Goal: Information Seeking & Learning: Learn about a topic

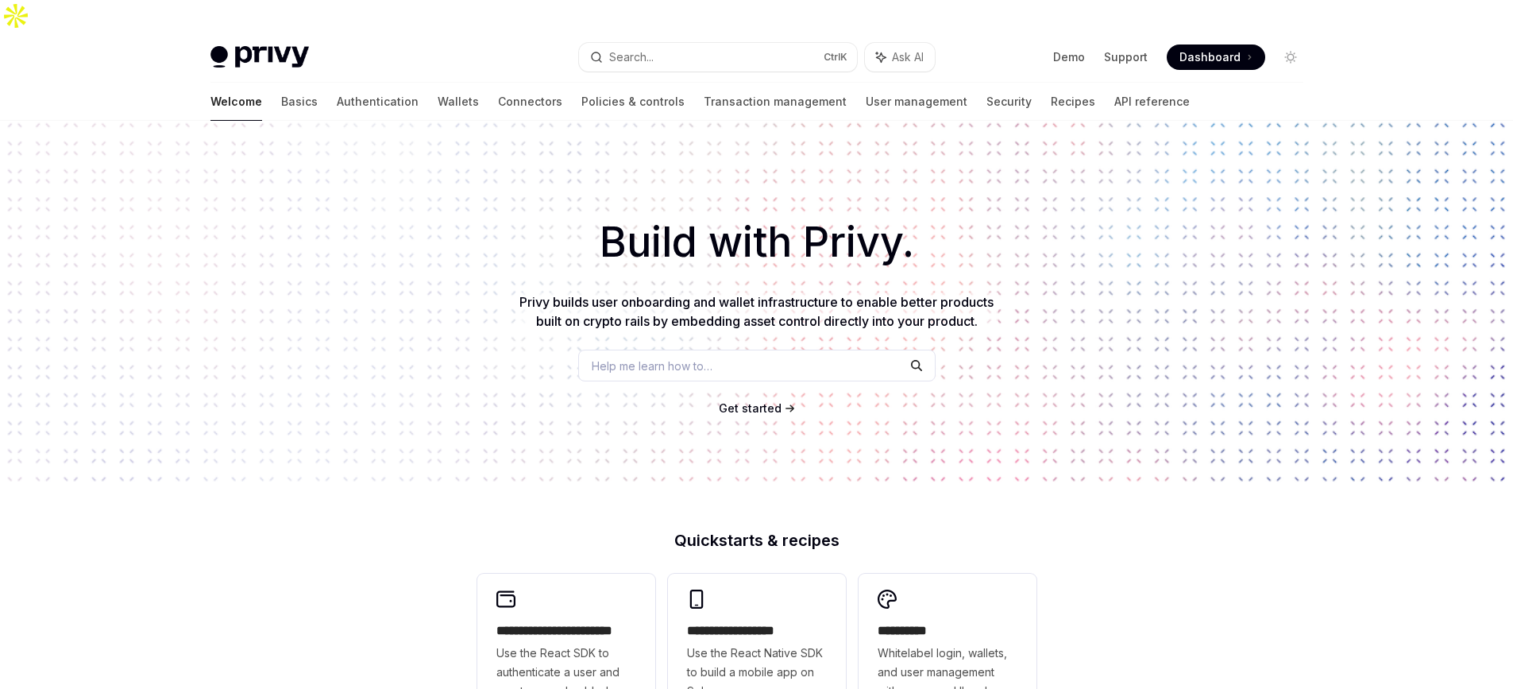
click at [1181, 211] on h1 "Build with Privy." at bounding box center [756, 242] width 1462 height 62
drag, startPoint x: 1227, startPoint y: 21, endPoint x: 1232, endPoint y: 48, distance: 26.6
click at [1226, 49] on span "Dashboard" at bounding box center [1210, 57] width 61 height 16
type textarea "*"
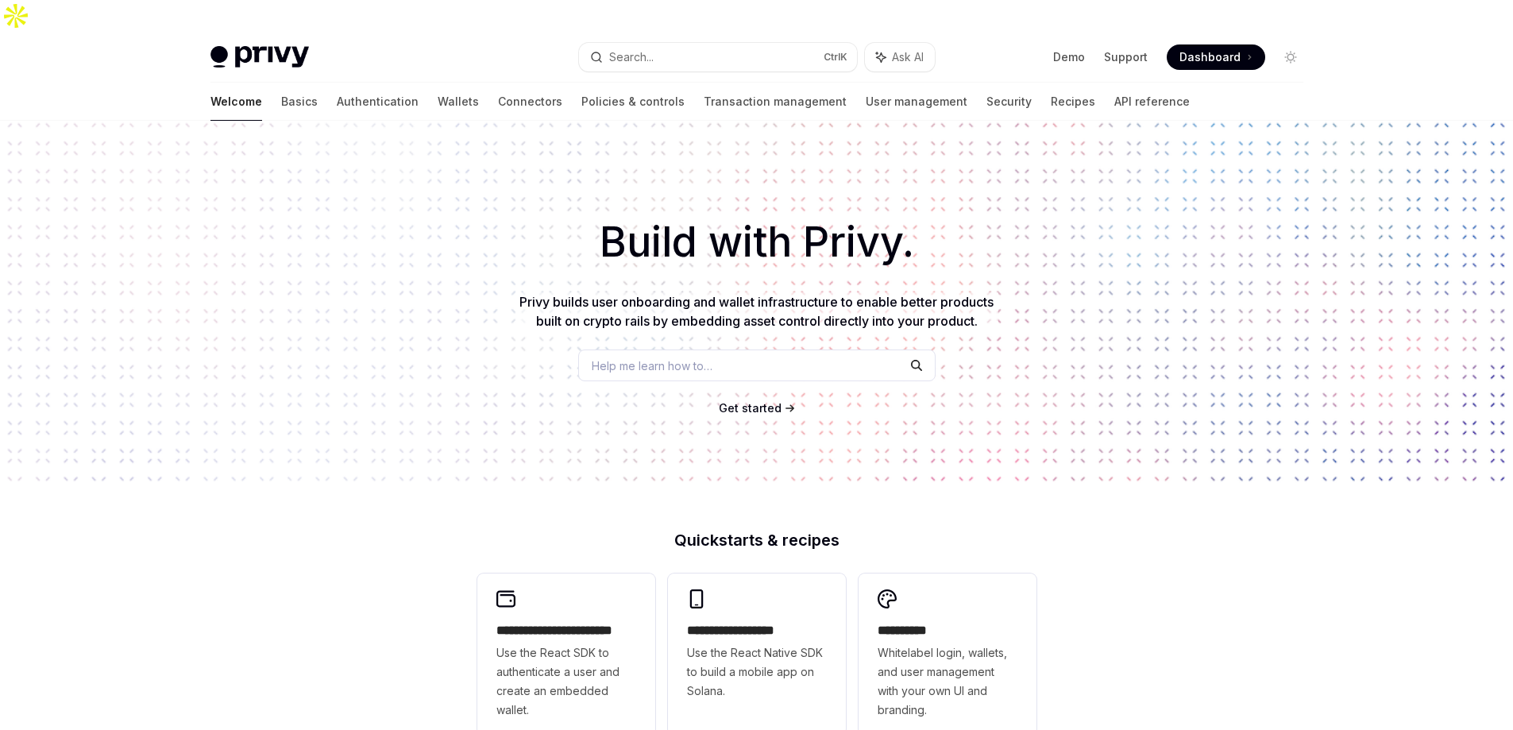
drag, startPoint x: 1134, startPoint y: 281, endPoint x: 1164, endPoint y: 295, distance: 33.4
drag, startPoint x: 1164, startPoint y: 295, endPoint x: 1067, endPoint y: 271, distance: 100.0
click at [1067, 271] on div "Build with Privy. Privy builds user onboarding and wallet infrastructure to ena…" at bounding box center [756, 302] width 1513 height 362
drag, startPoint x: 827, startPoint y: 211, endPoint x: 813, endPoint y: 143, distance: 69.8
click at [829, 211] on h1 "Build with Privy." at bounding box center [756, 242] width 1462 height 62
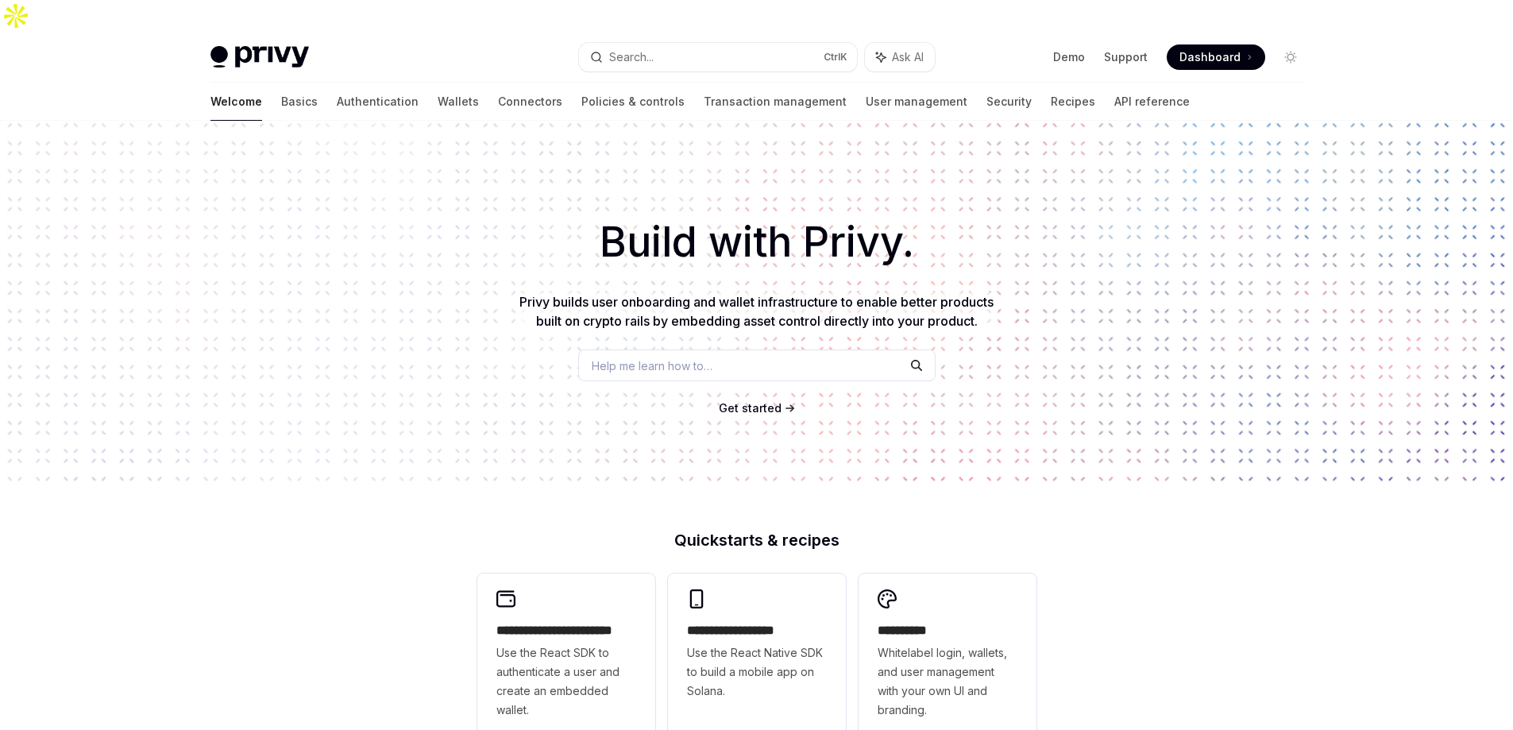
click at [813, 143] on div "Build with Privy. Privy builds user onboarding and wallet infrastructure to ena…" at bounding box center [756, 302] width 1513 height 362
drag, startPoint x: 879, startPoint y: 204, endPoint x: 848, endPoint y: 200, distance: 31.2
click at [848, 211] on h1 "Build with Privy." at bounding box center [756, 242] width 1462 height 62
click at [859, 211] on h1 "Build with Privy." at bounding box center [756, 242] width 1462 height 62
click at [904, 159] on div "Build with Privy. Privy builds user onboarding and wallet infrastructure to ena…" at bounding box center [756, 302] width 1513 height 362
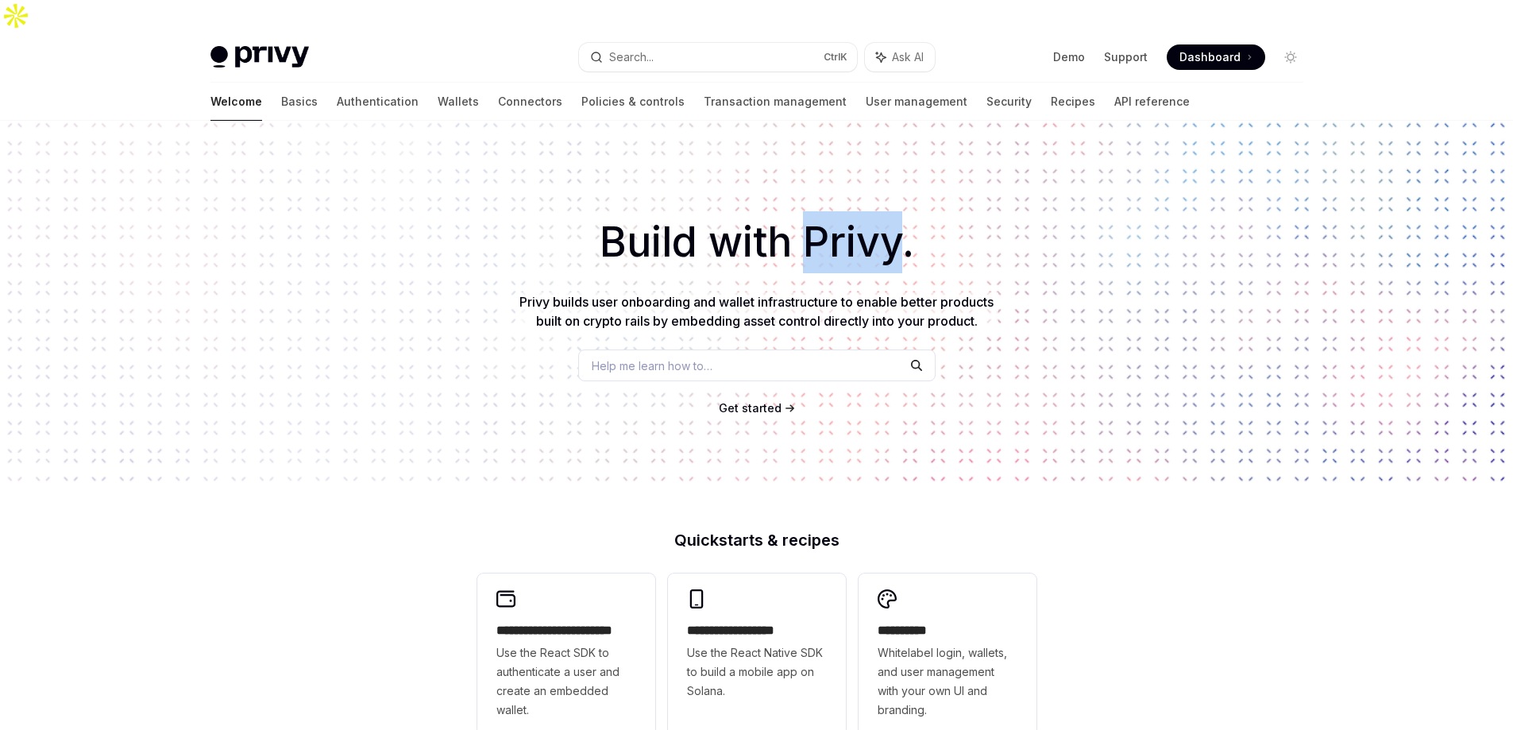
drag, startPoint x: 807, startPoint y: 207, endPoint x: 979, endPoint y: 192, distance: 173.0
click at [913, 211] on h1 "Build with Privy." at bounding box center [756, 242] width 1462 height 62
click at [979, 211] on h1 "Build with Privy." at bounding box center [756, 242] width 1462 height 62
click at [964, 211] on h1 "Build with Privy." at bounding box center [756, 242] width 1462 height 62
drag, startPoint x: 975, startPoint y: 195, endPoint x: 901, endPoint y: 214, distance: 76.5
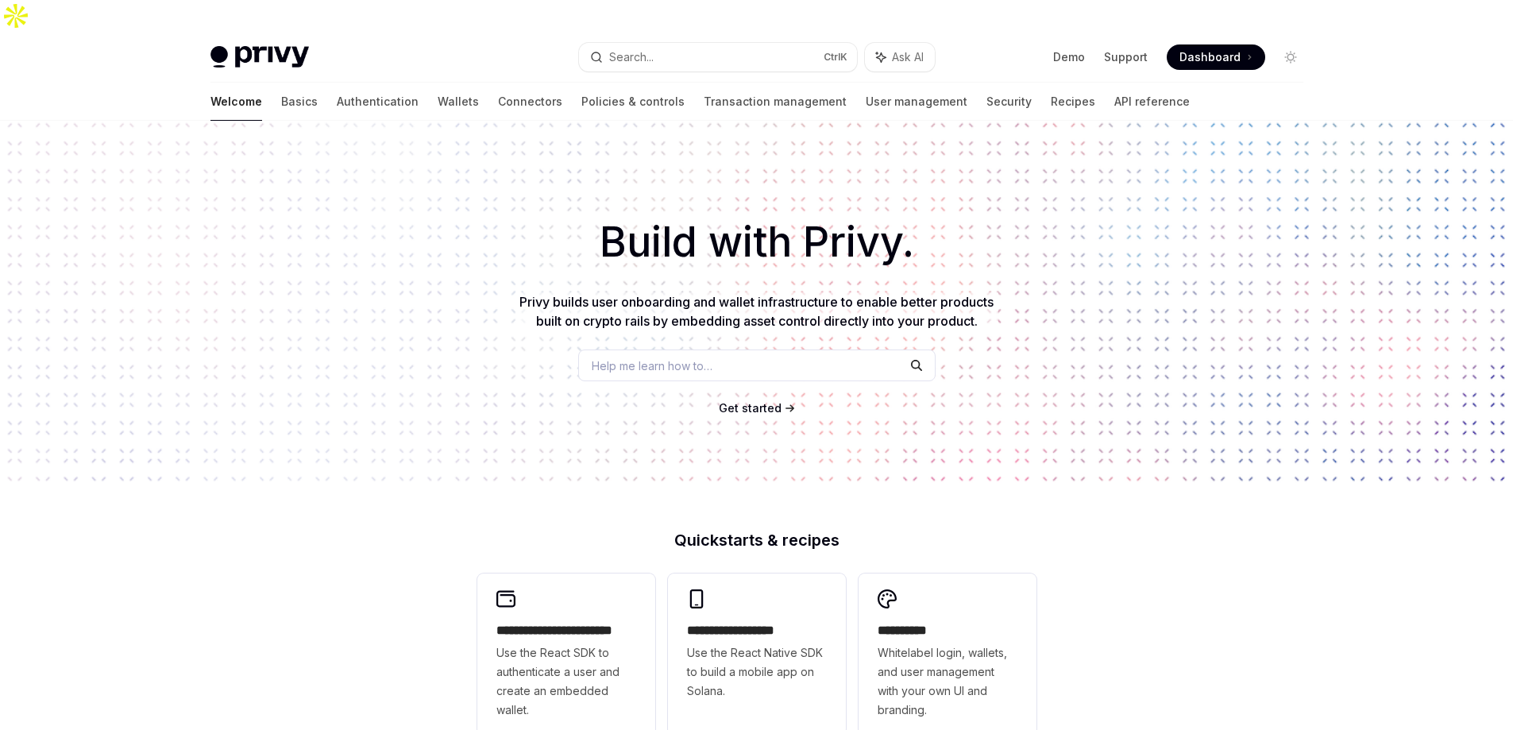
click at [905, 214] on div "Build with Privy. Privy builds user onboarding and wallet infrastructure to ena…" at bounding box center [756, 302] width 1513 height 362
click at [948, 220] on h1 "Build with Privy." at bounding box center [756, 242] width 1462 height 62
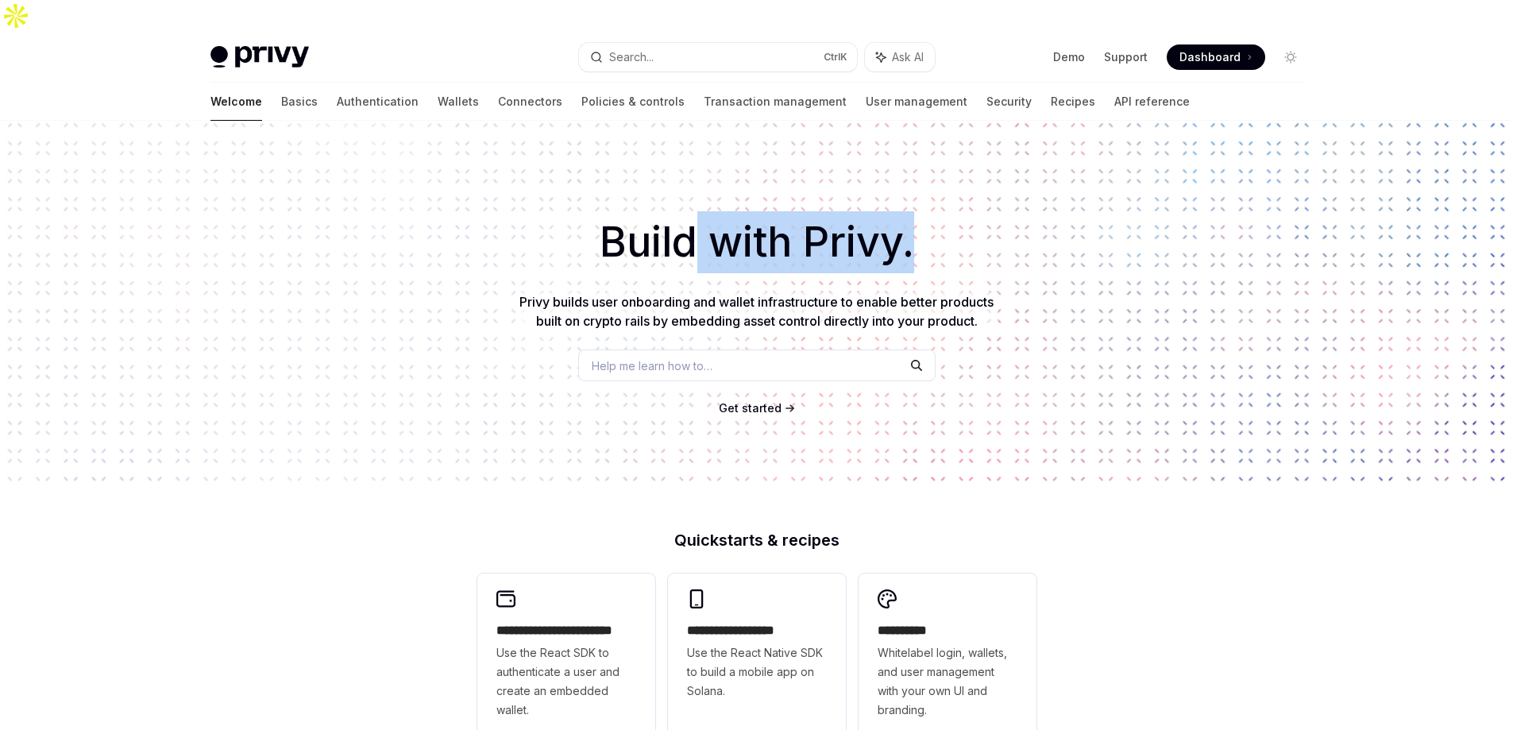
drag, startPoint x: 924, startPoint y: 213, endPoint x: 701, endPoint y: 174, distance: 226.6
click at [701, 175] on div "Build with Privy. Privy builds user onboarding and wallet infrastructure to ena…" at bounding box center [756, 302] width 1513 height 362
click at [712, 170] on div "Build with Privy. Privy builds user onboarding and wallet infrastructure to ena…" at bounding box center [756, 302] width 1513 height 362
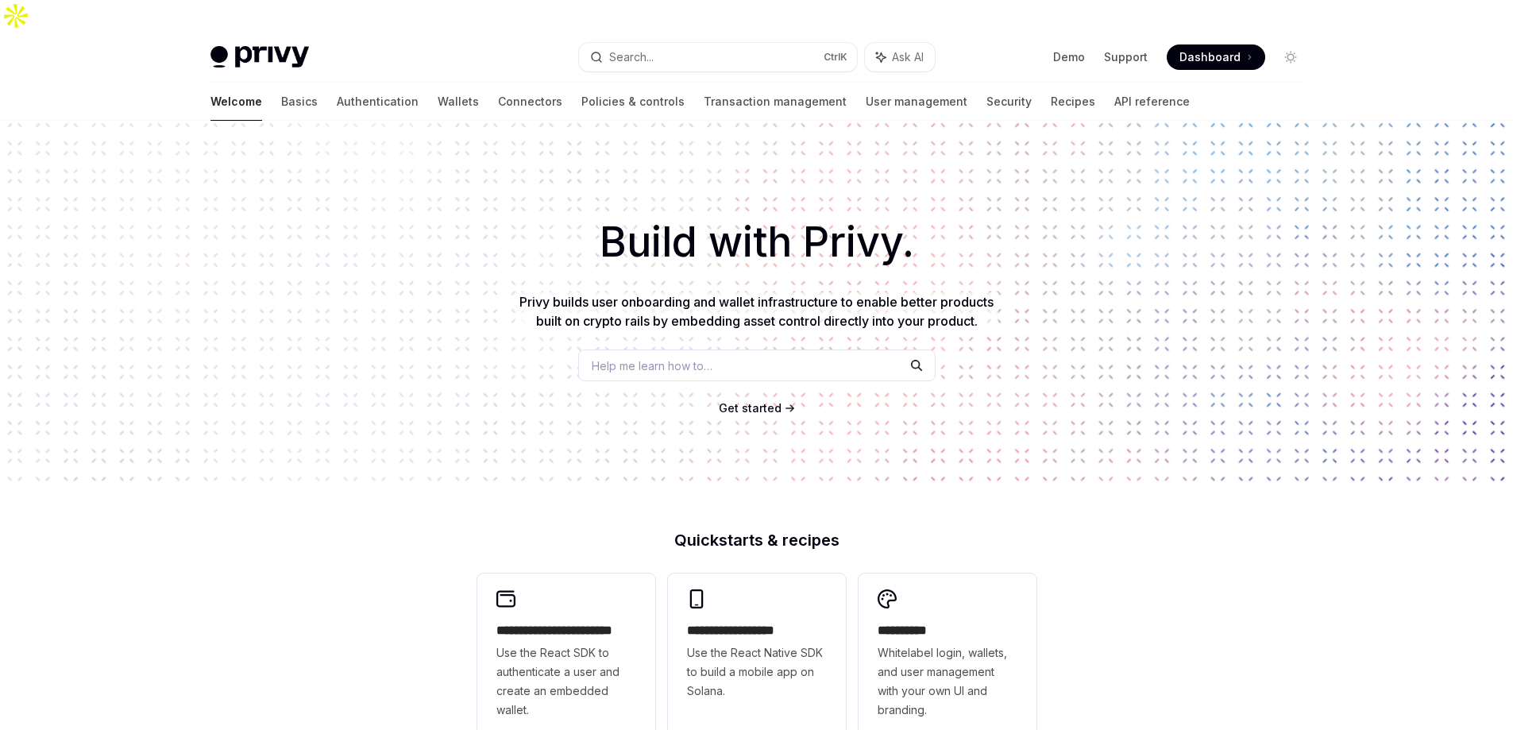
click at [765, 211] on h1 "Build with Privy." at bounding box center [756, 242] width 1462 height 62
drag, startPoint x: 985, startPoint y: 184, endPoint x: 801, endPoint y: 182, distance: 184.3
click at [801, 211] on h1 "Build with Privy." at bounding box center [756, 242] width 1462 height 62
click at [797, 211] on h1 "Build with Privy." at bounding box center [756, 242] width 1462 height 62
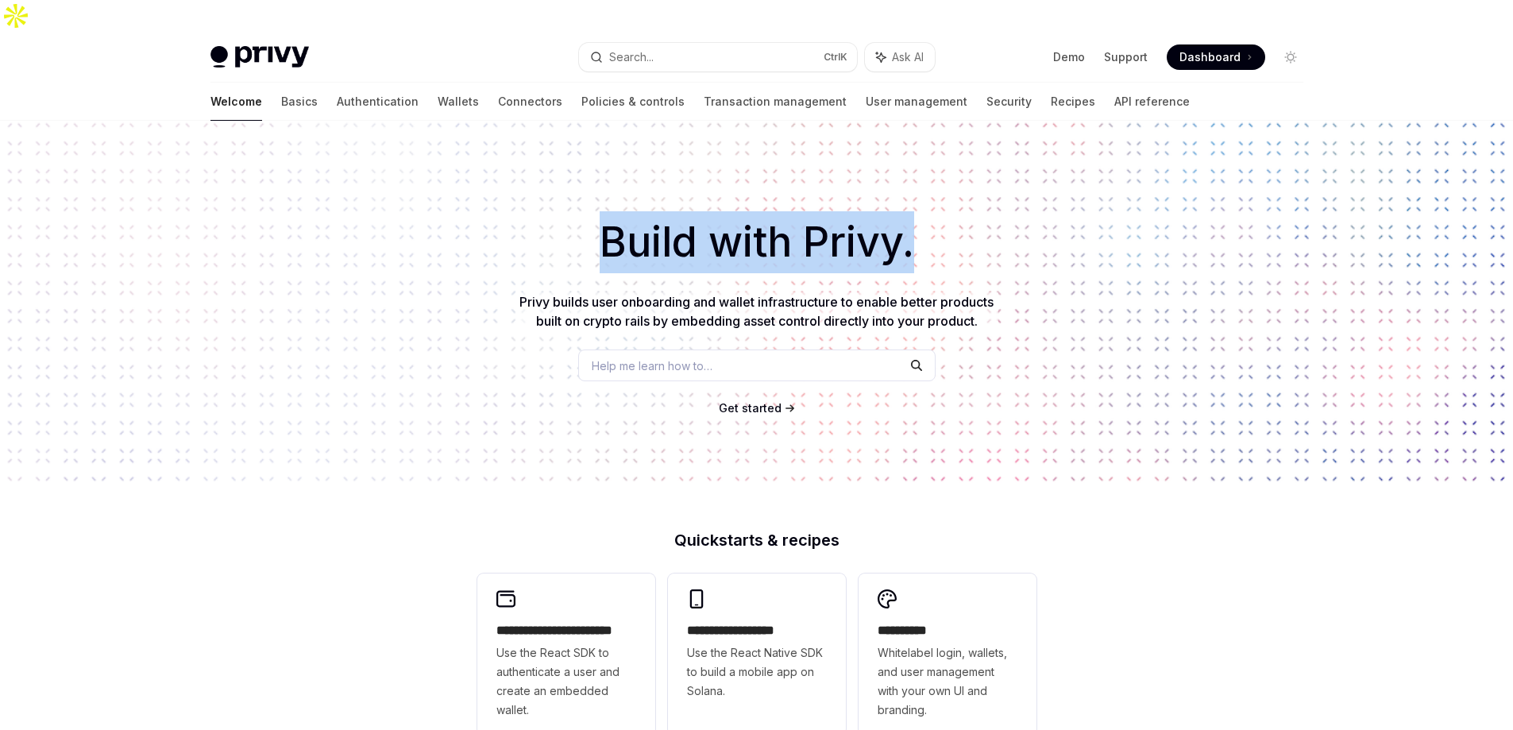
drag, startPoint x: 1029, startPoint y: 217, endPoint x: 589, endPoint y: 195, distance: 440.6
click at [589, 211] on h1 "Build with Privy." at bounding box center [756, 242] width 1462 height 62
click at [890, 211] on h1 "Build with Privy." at bounding box center [756, 242] width 1462 height 62
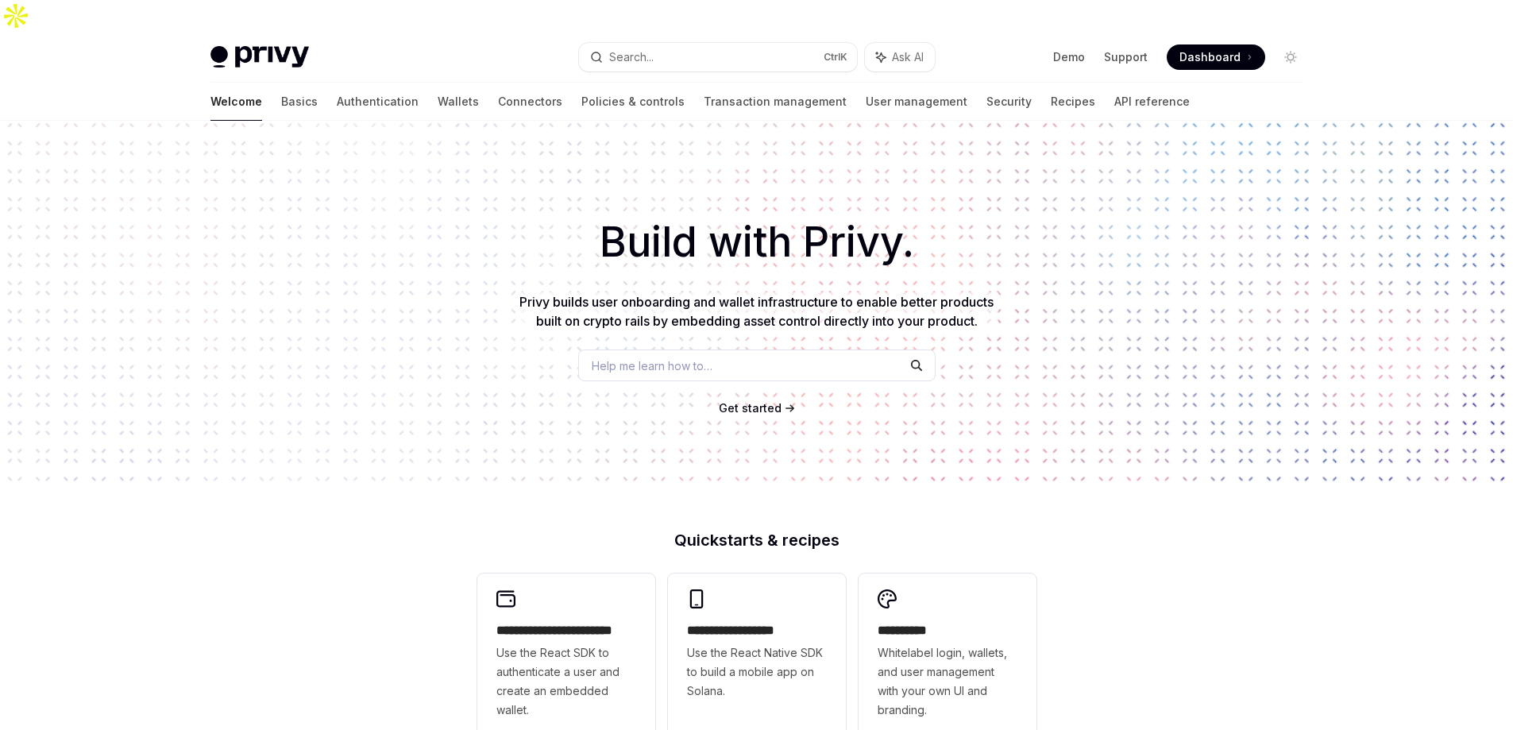
drag, startPoint x: 870, startPoint y: 199, endPoint x: 1018, endPoint y: 205, distance: 147.9
click at [994, 211] on h1 "Build with Privy." at bounding box center [756, 242] width 1462 height 62
click at [820, 211] on h1 "Build with Privy." at bounding box center [756, 242] width 1462 height 62
click at [879, 211] on h1 "Build with Privy." at bounding box center [756, 242] width 1462 height 62
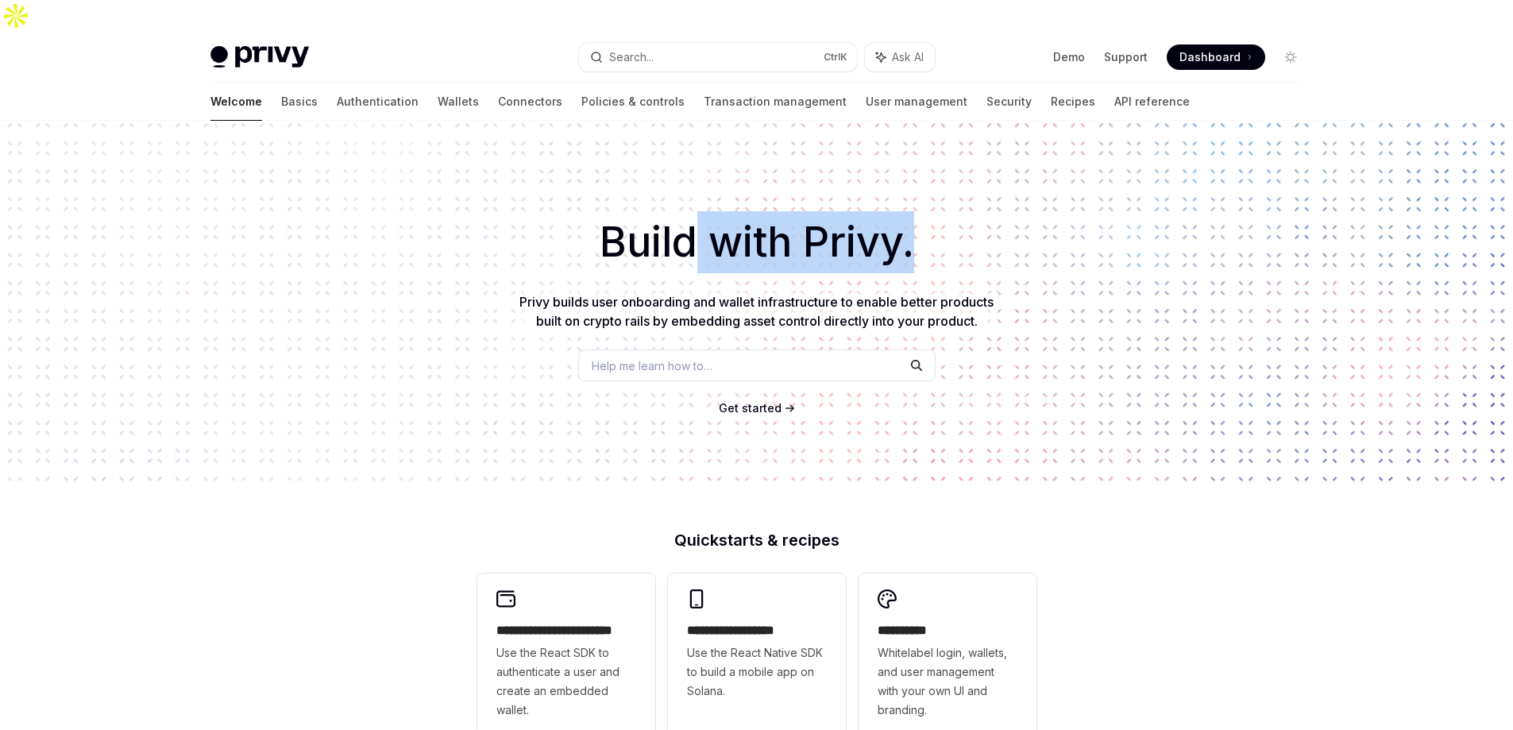
drag, startPoint x: 929, startPoint y: 199, endPoint x: 691, endPoint y: 145, distance: 244.2
click at [691, 145] on div "Build with Privy. Privy builds user onboarding and wallet infrastructure to ena…" at bounding box center [756, 302] width 1513 height 362
click at [839, 176] on div "Build with Privy. Privy builds user onboarding and wallet infrastructure to ena…" at bounding box center [756, 302] width 1513 height 362
click at [1041, 211] on h1 "Build with Privy." at bounding box center [756, 242] width 1462 height 62
drag, startPoint x: 824, startPoint y: 217, endPoint x: 563, endPoint y: 196, distance: 261.4
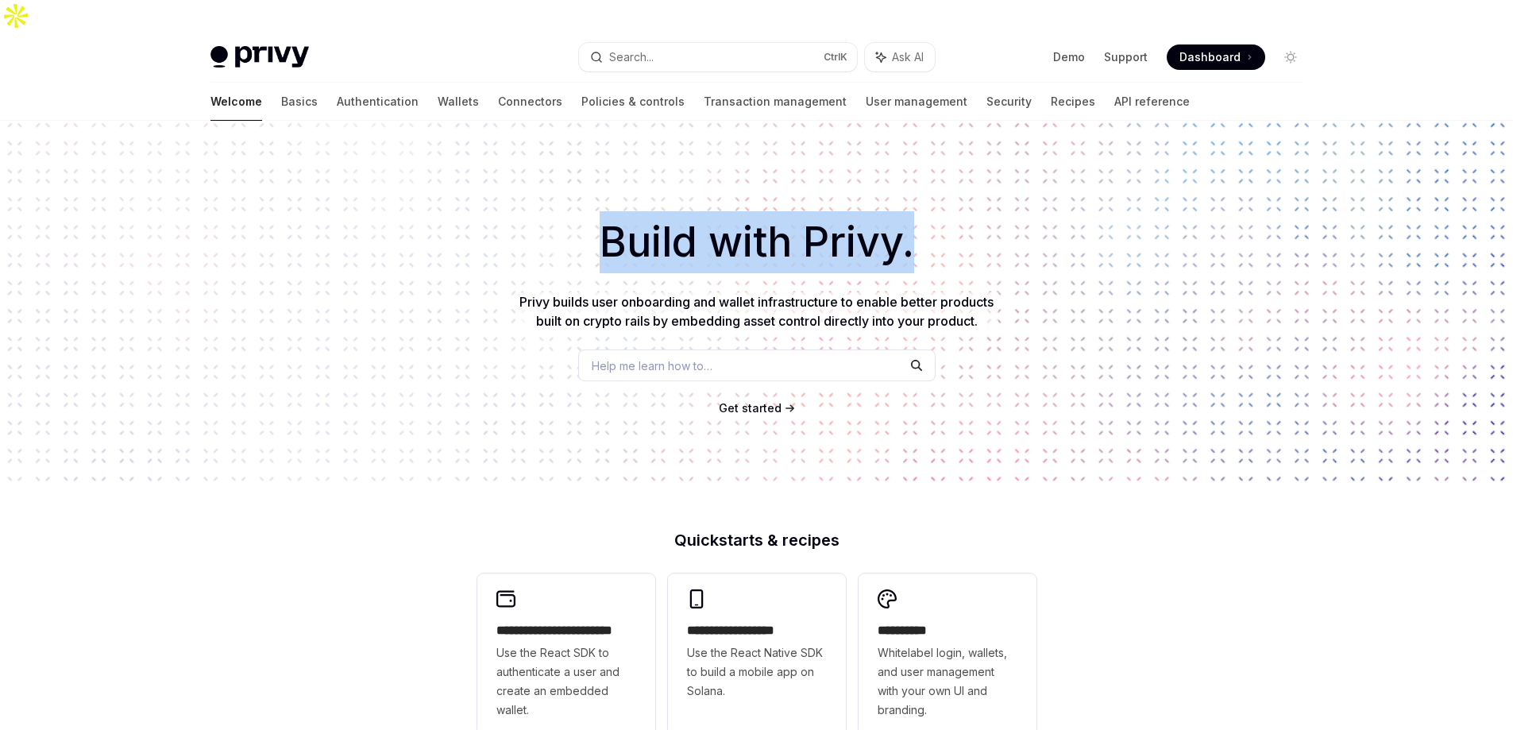
click at [563, 211] on h1 "Build with Privy." at bounding box center [756, 242] width 1462 height 62
click at [606, 211] on h1 "Build with Privy." at bounding box center [756, 242] width 1462 height 62
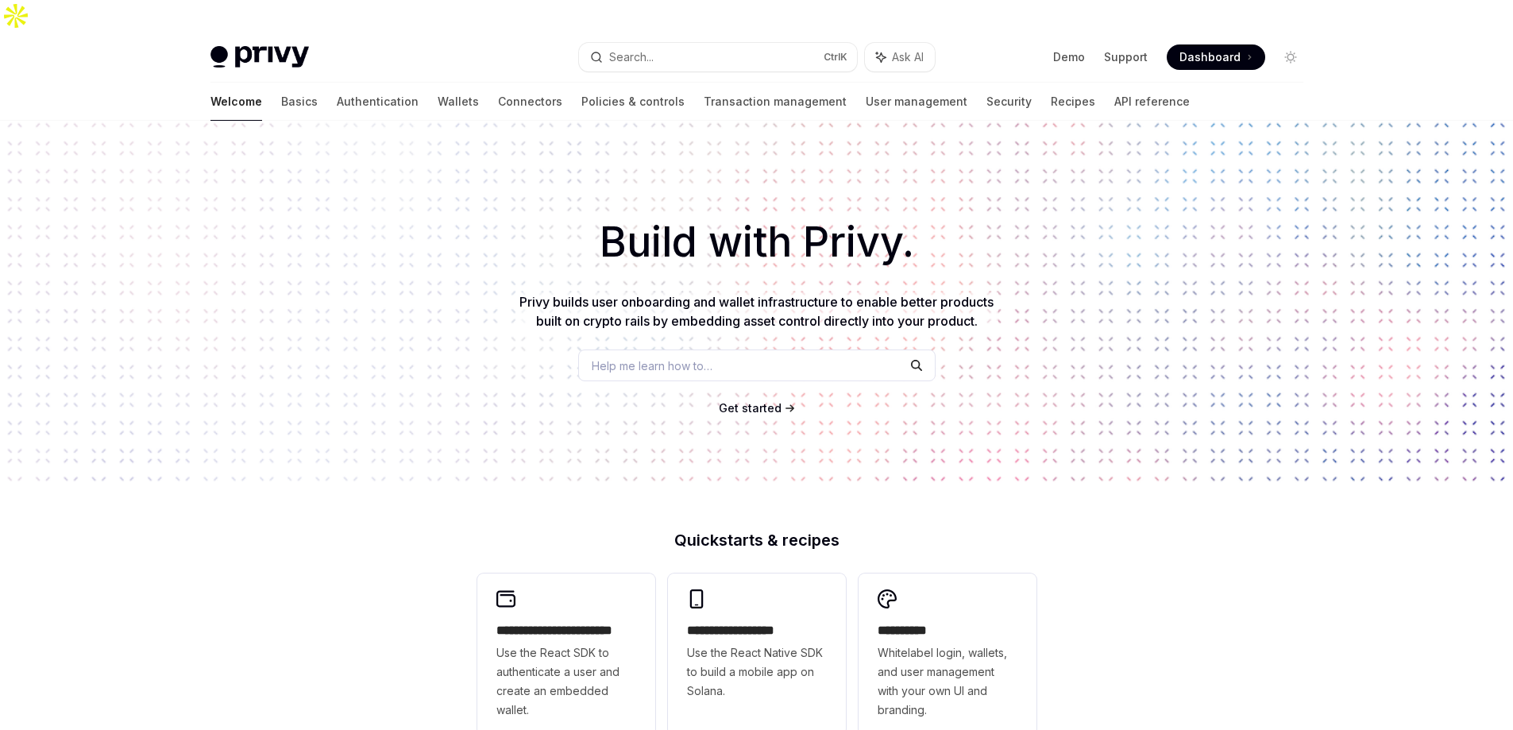
click at [995, 163] on div "Build with Privy. Privy builds user onboarding and wallet infrastructure to ena…" at bounding box center [756, 302] width 1513 height 362
click at [1007, 44] on div "Demo Support Dashboard Dashboard" at bounding box center [1126, 56] width 356 height 25
click at [754, 43] on button "Search... Ctrl K" at bounding box center [718, 57] width 278 height 29
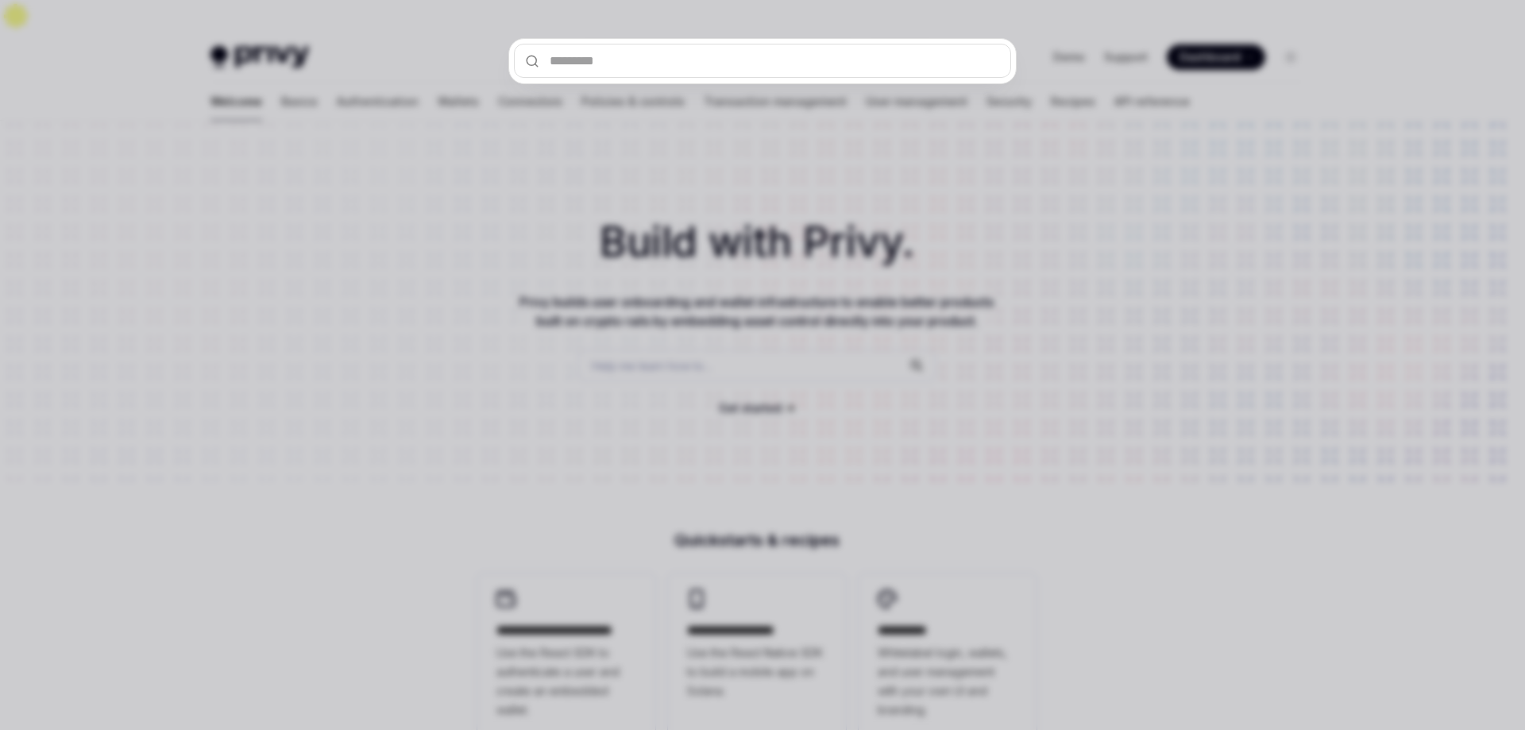
click at [1019, 27] on div at bounding box center [762, 365] width 1525 height 730
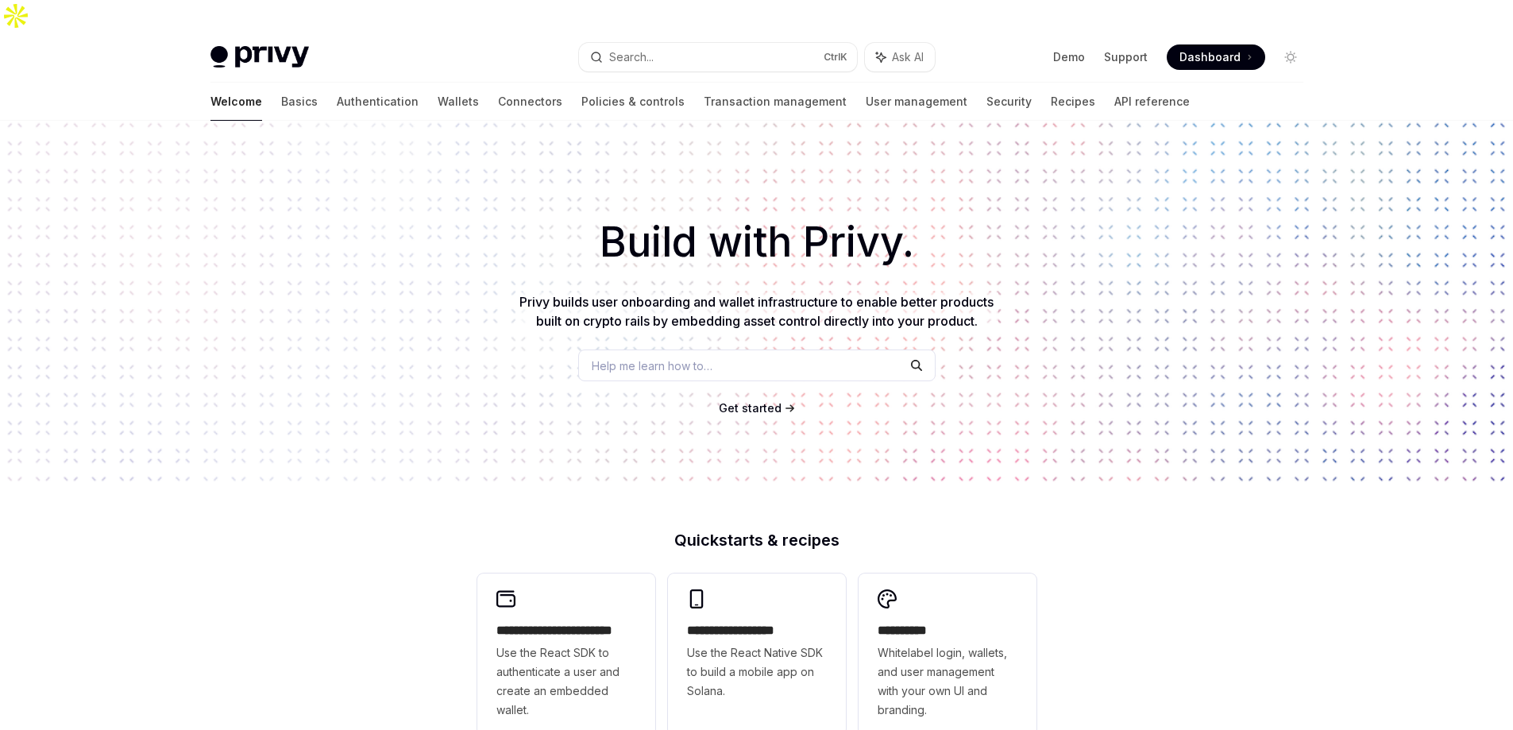
drag, startPoint x: 1015, startPoint y: 27, endPoint x: 966, endPoint y: 27, distance: 49.2
click at [966, 44] on div "Demo Support Dashboard Dashboard" at bounding box center [1126, 56] width 356 height 25
click at [1059, 149] on div "Build with Privy. Privy builds user onboarding and wallet infrastructure to ena…" at bounding box center [756, 302] width 1513 height 362
click at [1060, 145] on div "Build with Privy. Privy builds user onboarding and wallet infrastructure to ena…" at bounding box center [756, 302] width 1513 height 362
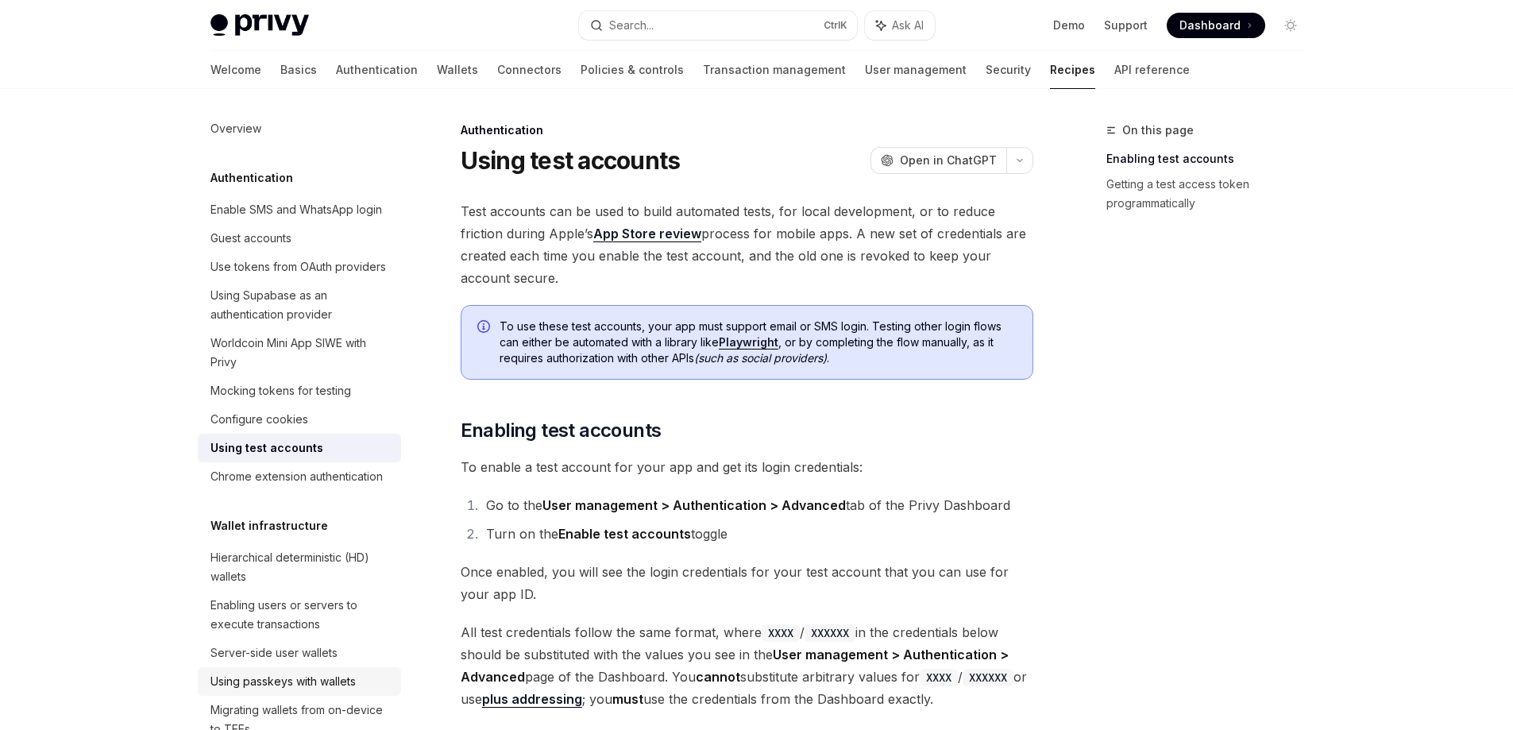
type textarea "*"
